Goal: Find specific page/section: Find specific page/section

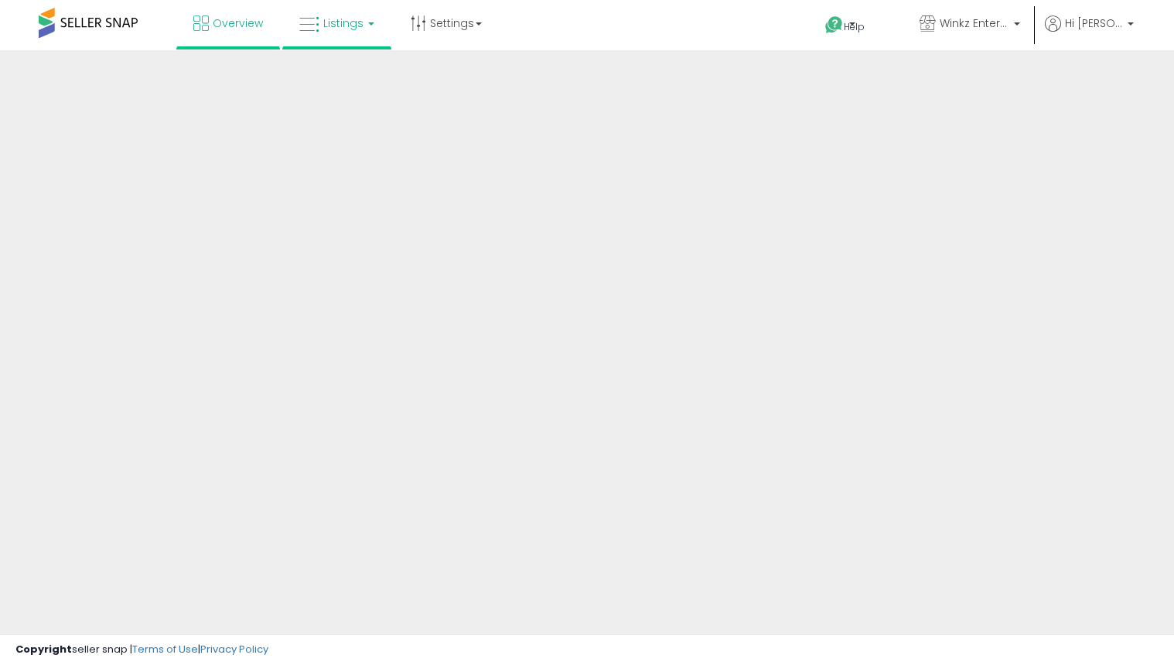
click at [342, 30] on link "Listings" at bounding box center [337, 23] width 98 height 46
click at [351, 30] on span "Listings" at bounding box center [343, 22] width 40 height 15
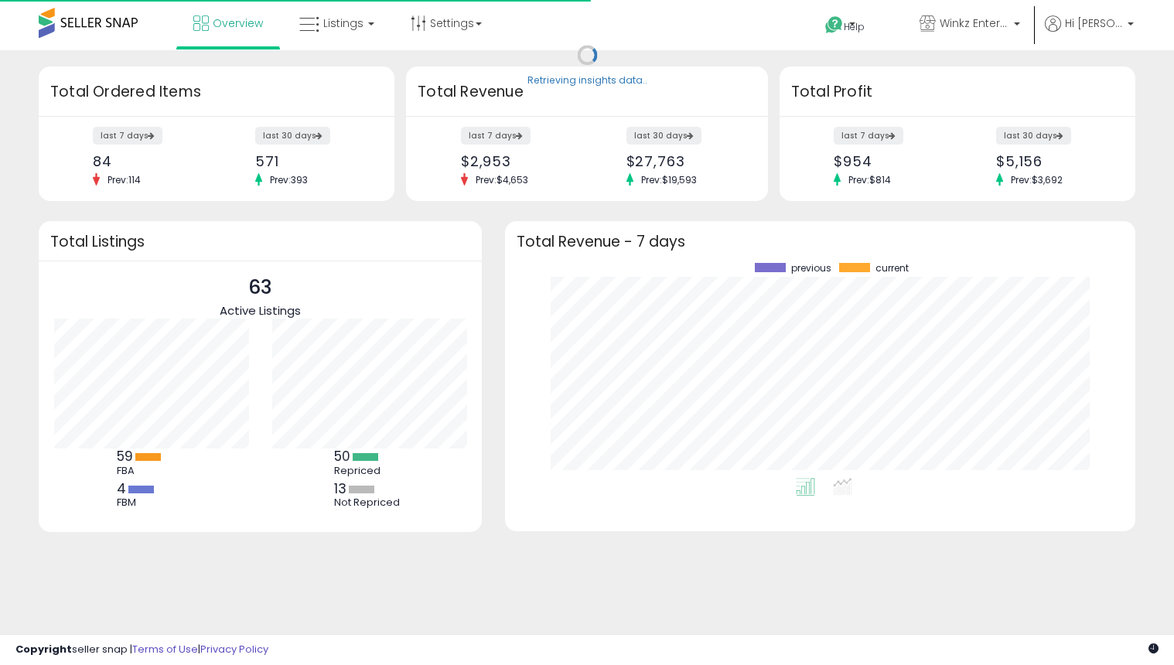
scroll to position [215, 599]
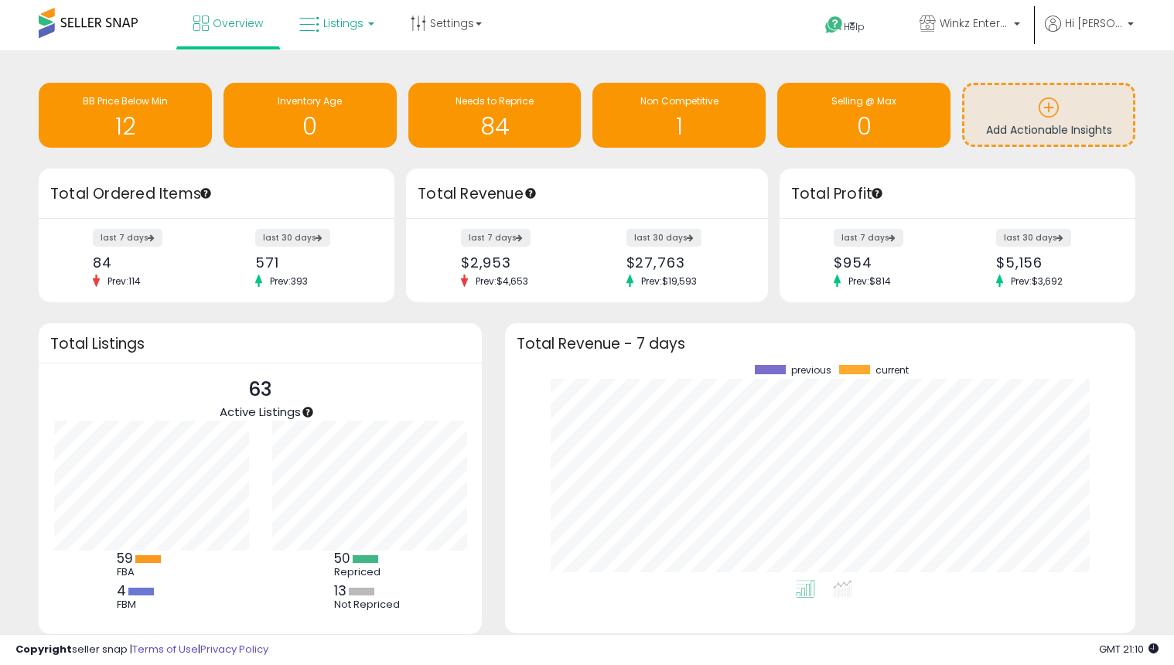
click at [351, 30] on span "Listings" at bounding box center [343, 22] width 40 height 15
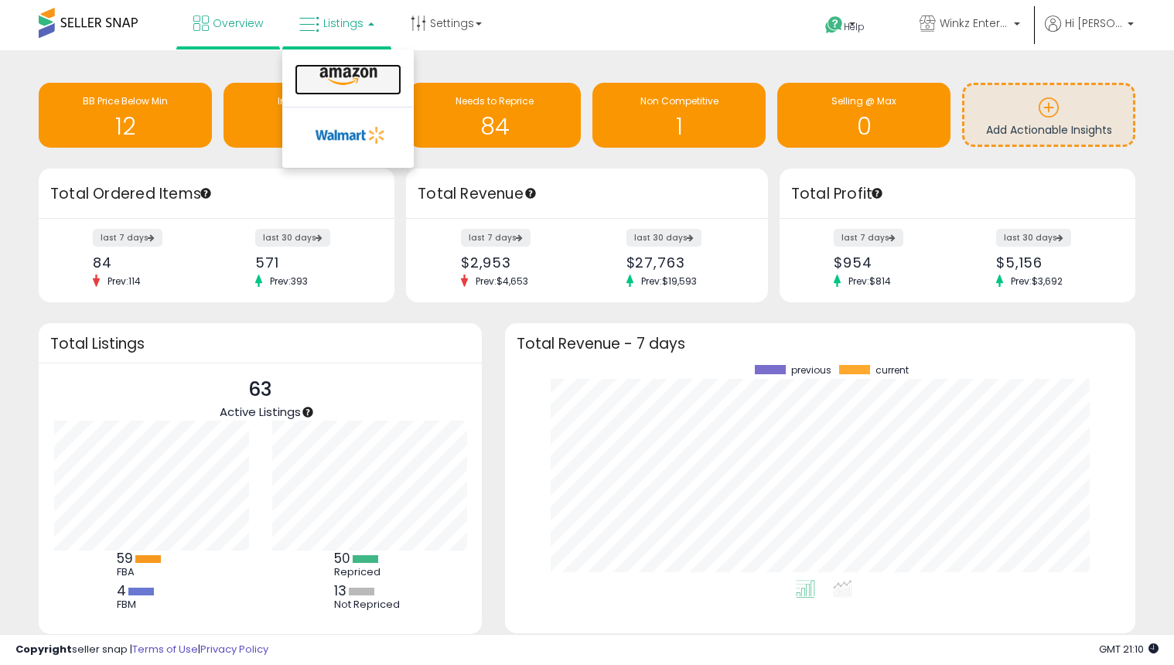
click at [330, 87] on link at bounding box center [348, 79] width 107 height 31
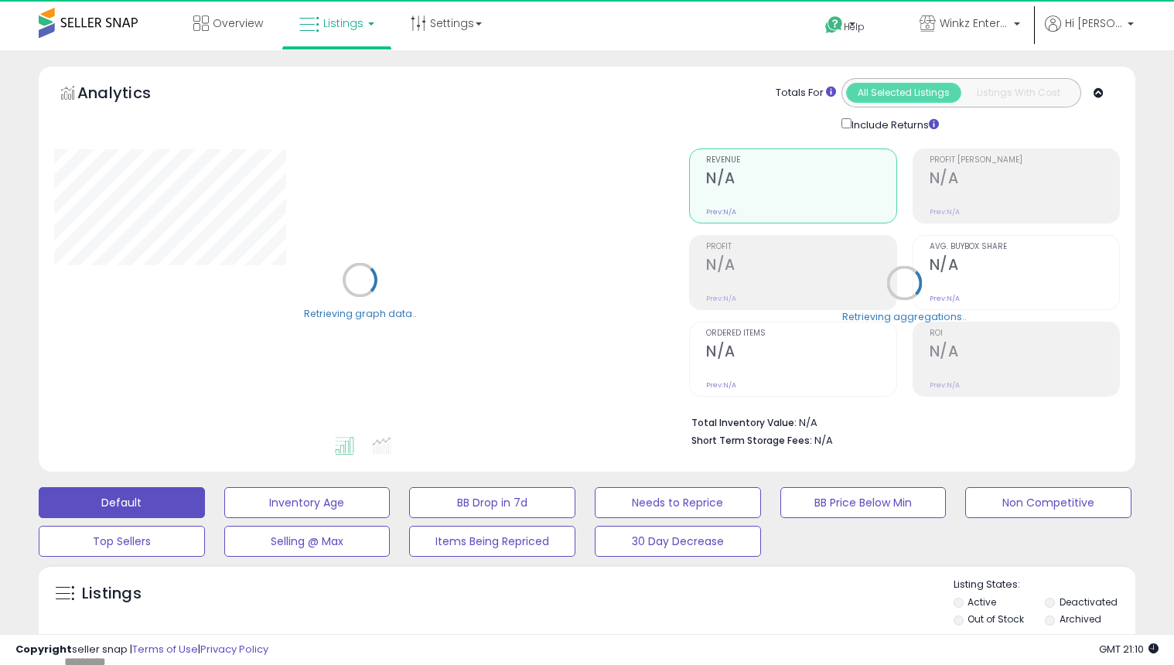
scroll to position [297, 0]
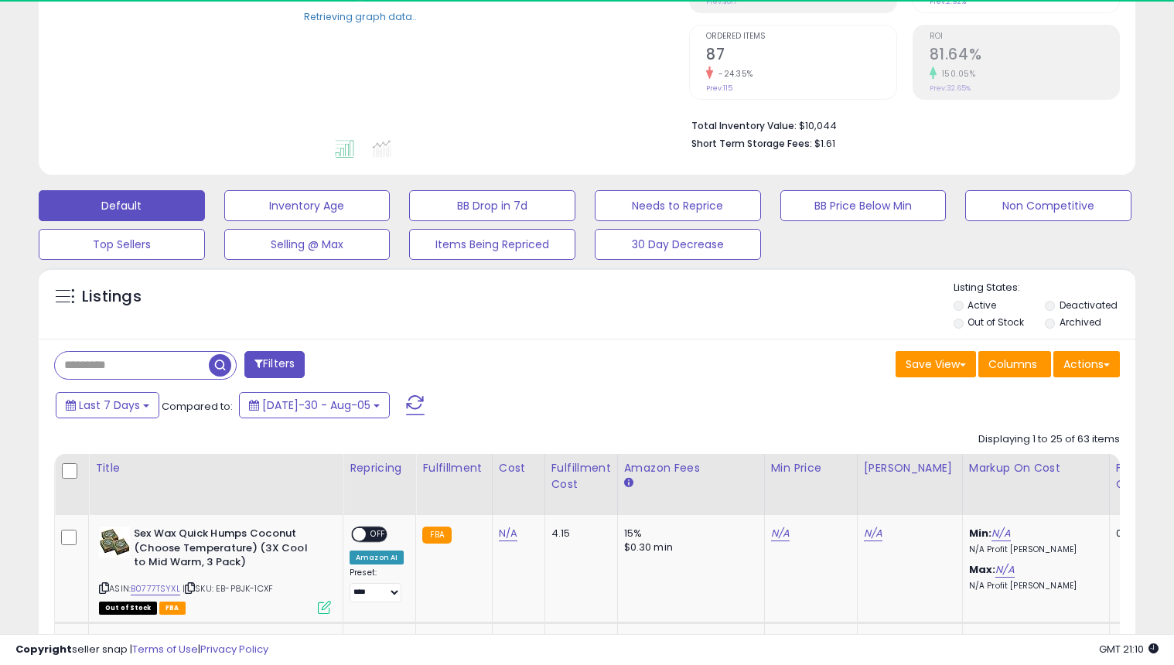
click at [129, 357] on input "text" at bounding box center [132, 365] width 154 height 27
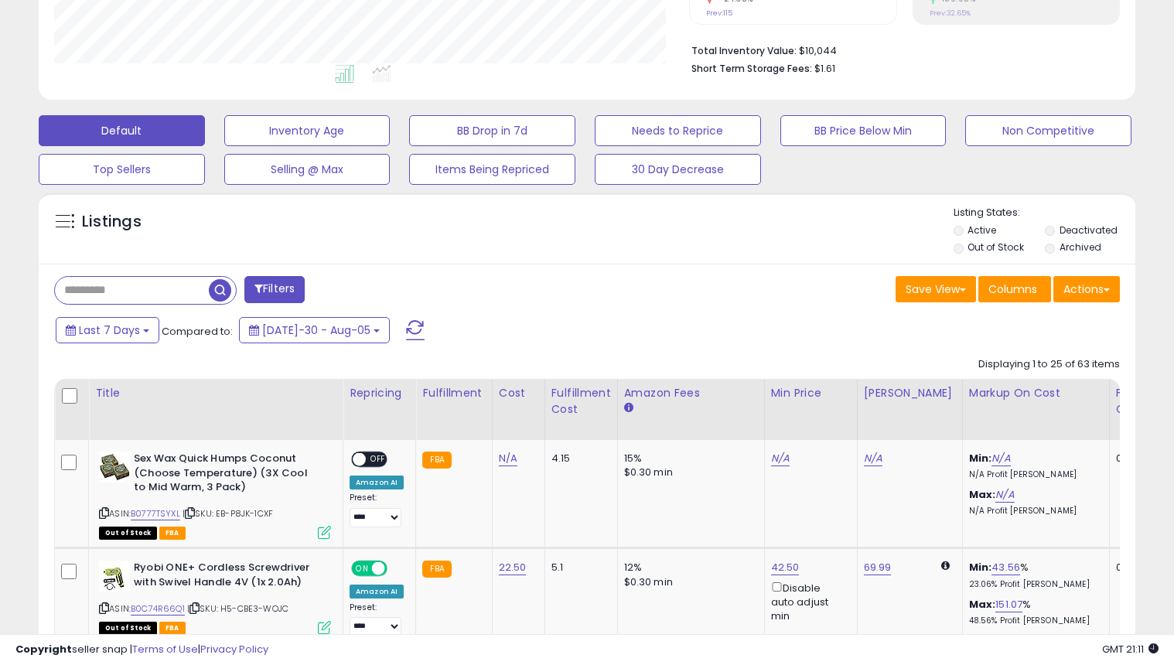
scroll to position [317, 635]
click at [191, 295] on input "text" at bounding box center [184, 290] width 258 height 27
paste input "**********"
type input "**********"
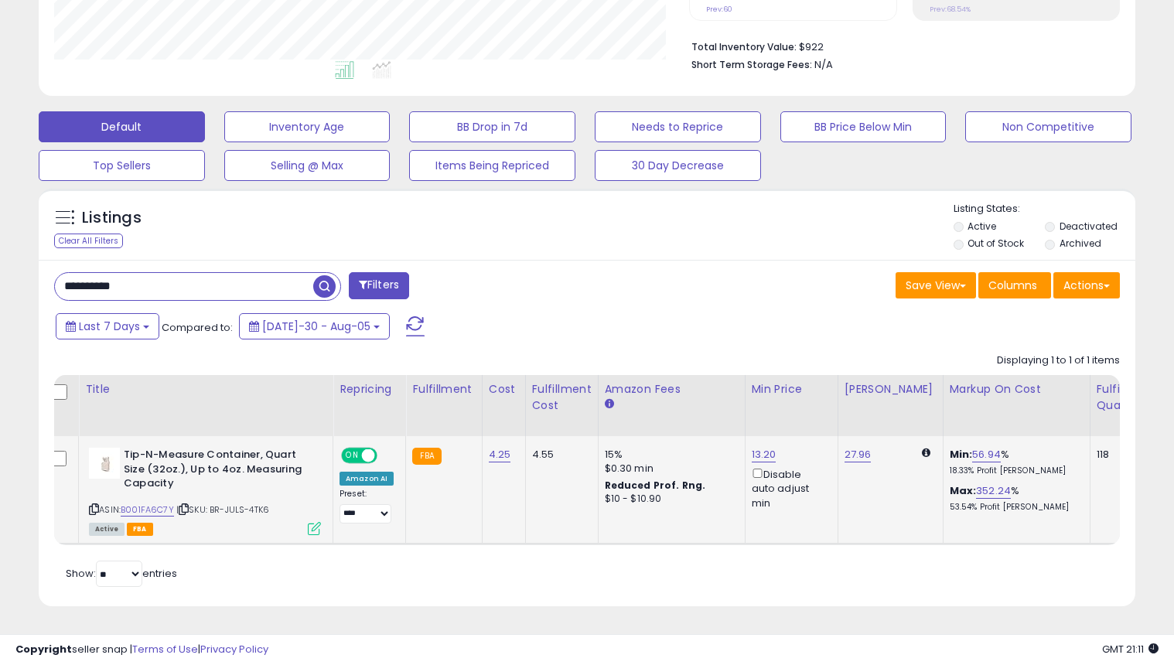
scroll to position [0, 12]
click at [152, 511] on link "B001FA6C7Y" at bounding box center [145, 510] width 53 height 13
